Goal: Transaction & Acquisition: Purchase product/service

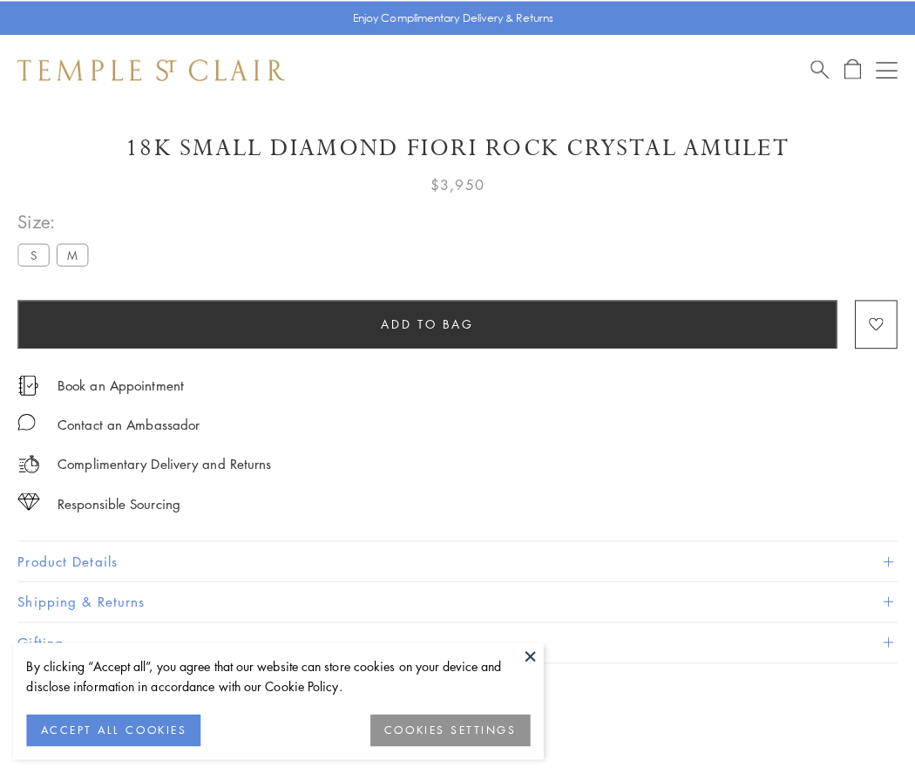
scroll to position [103, 0]
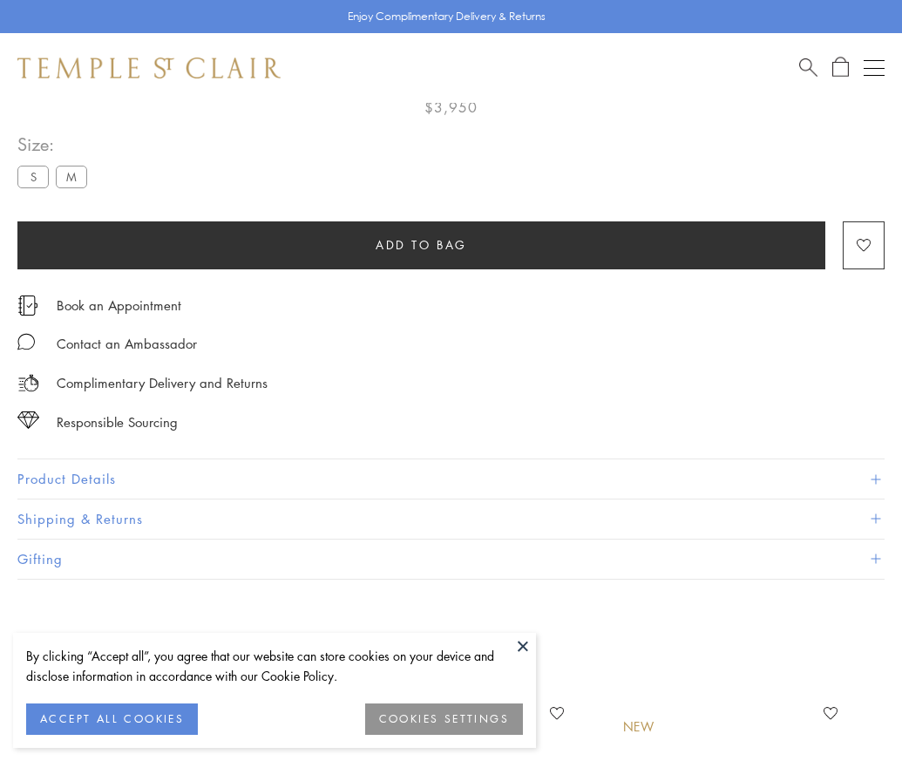
click at [421, 244] on span "Add to bag" at bounding box center [421, 244] width 91 height 19
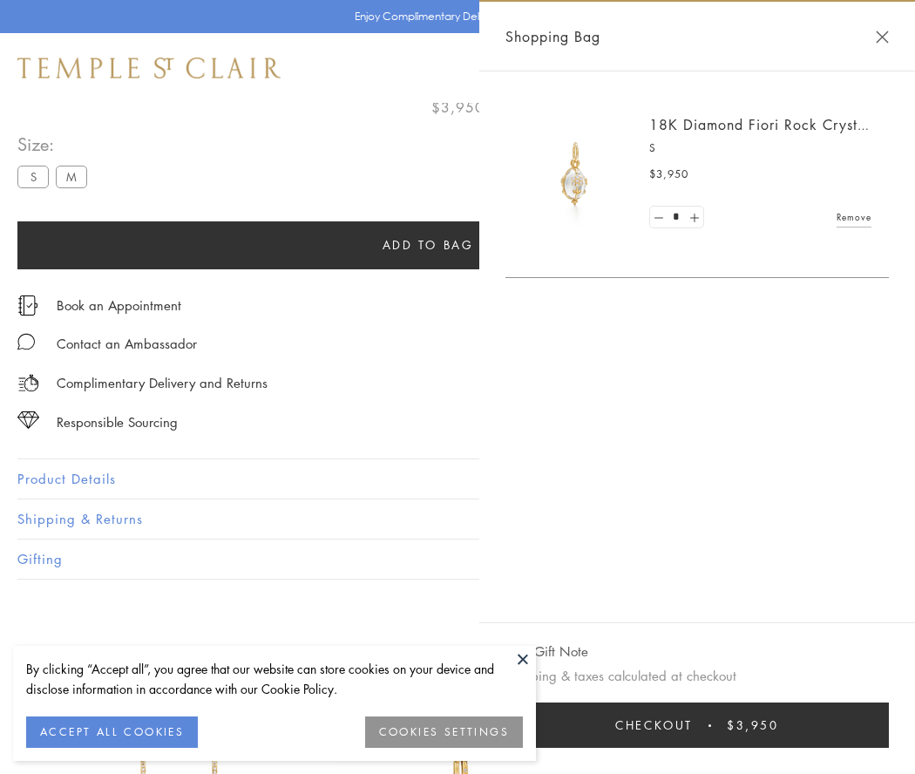
click at [701, 725] on button "Checkout $3,950" at bounding box center [696, 724] width 383 height 45
